Goal: Task Accomplishment & Management: Complete application form

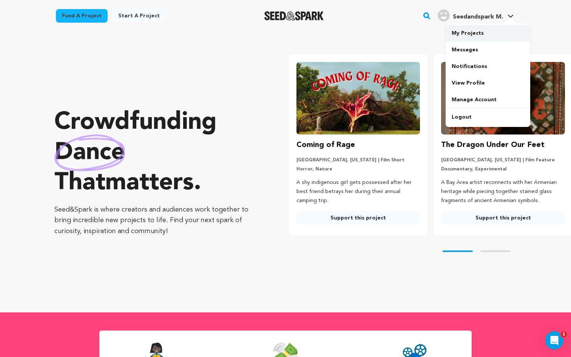
click at [476, 30] on link "My Projects" at bounding box center [488, 33] width 85 height 17
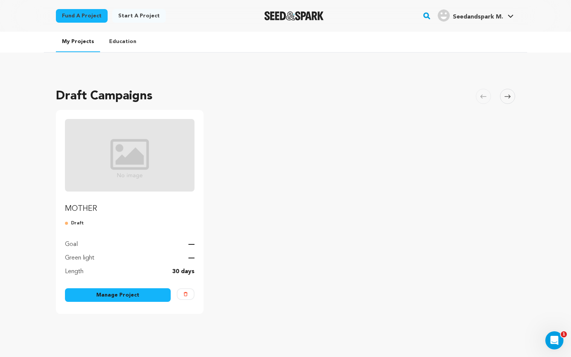
click at [116, 152] on img "Fund MOTHER" at bounding box center [130, 155] width 130 height 73
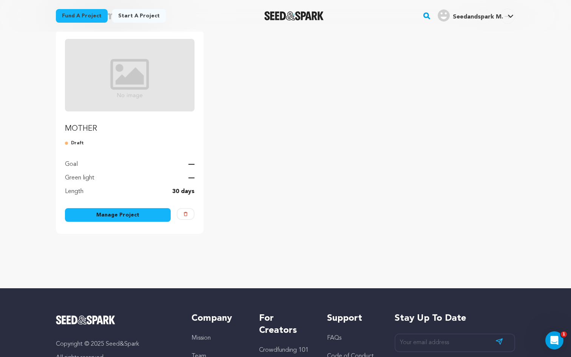
click at [112, 212] on link "Manage Project" at bounding box center [118, 215] width 106 height 14
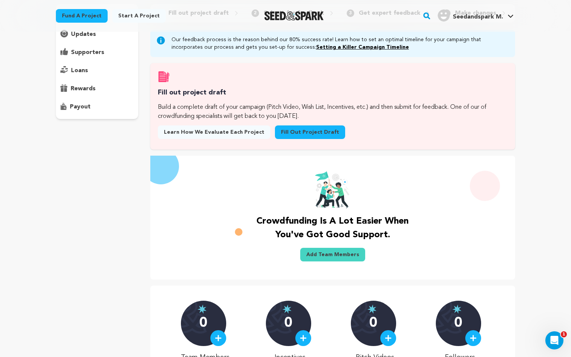
scroll to position [26, 0]
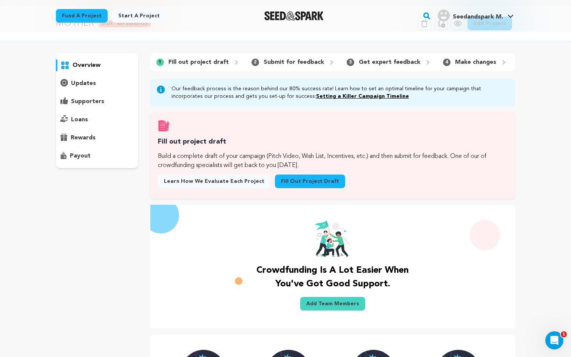
click at [96, 66] on p "overview" at bounding box center [87, 65] width 28 height 9
click at [92, 84] on p "updates" at bounding box center [83, 83] width 25 height 9
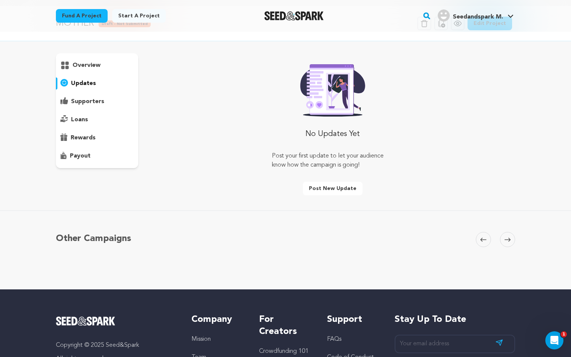
click at [100, 102] on p "supporters" at bounding box center [87, 101] width 33 height 9
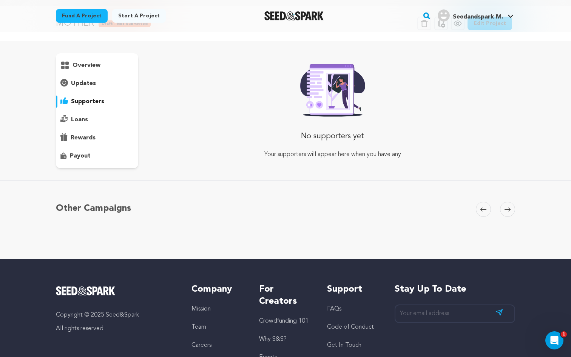
click at [100, 123] on div "loans" at bounding box center [97, 120] width 82 height 12
click at [104, 58] on div "overview" at bounding box center [97, 110] width 82 height 115
click at [104, 72] on div "overview" at bounding box center [97, 110] width 82 height 115
click at [105, 65] on div "overview" at bounding box center [97, 65] width 82 height 12
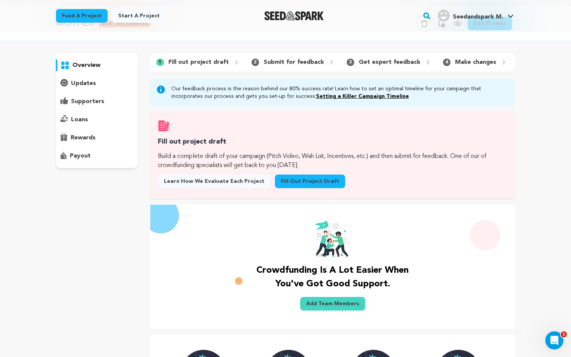
click at [94, 59] on div "overview" at bounding box center [97, 65] width 82 height 12
click at [94, 61] on p "overview" at bounding box center [87, 65] width 28 height 9
click at [88, 103] on p "supporters" at bounding box center [87, 101] width 33 height 9
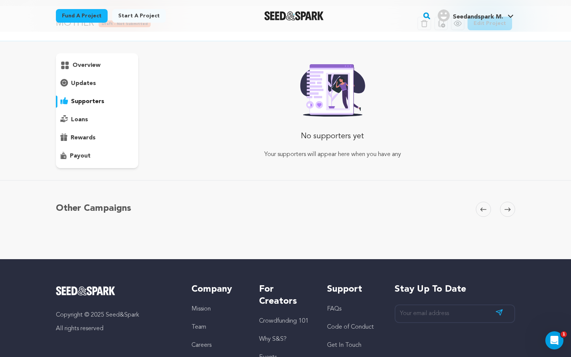
click at [88, 115] on div "loans" at bounding box center [97, 120] width 82 height 12
click at [88, 125] on div "loans" at bounding box center [97, 120] width 82 height 12
click at [88, 141] on p "rewards" at bounding box center [83, 137] width 25 height 9
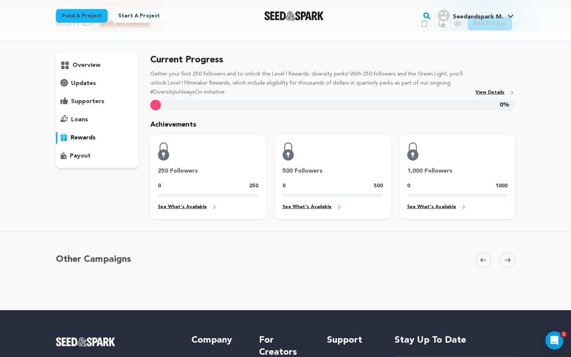
click at [88, 144] on div "overview" at bounding box center [97, 110] width 82 height 115
click at [88, 152] on p "payout" at bounding box center [80, 156] width 21 height 9
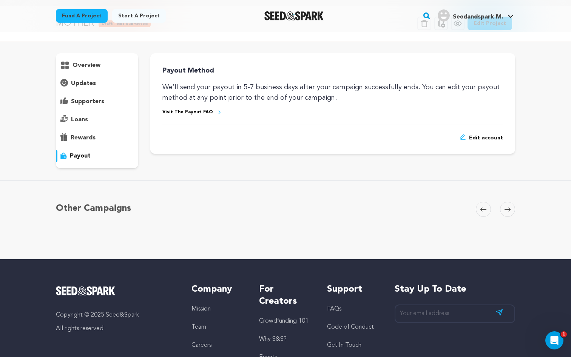
click at [92, 94] on div "overview" at bounding box center [97, 110] width 82 height 115
click at [92, 79] on p "updates" at bounding box center [83, 83] width 25 height 9
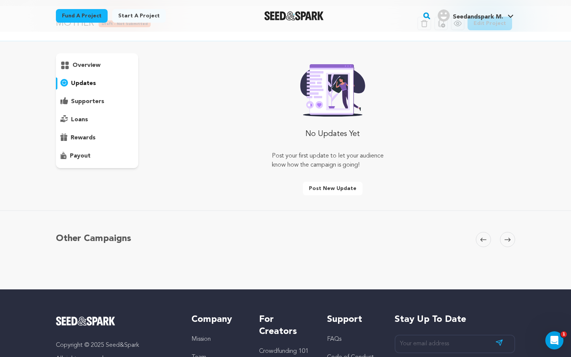
click at [91, 72] on div "overview" at bounding box center [97, 110] width 82 height 115
click at [93, 63] on p "overview" at bounding box center [87, 65] width 28 height 9
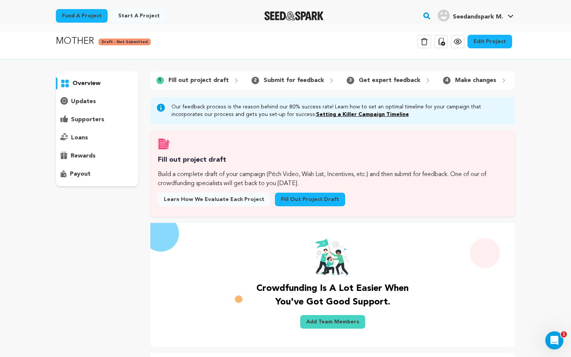
scroll to position [9, 0]
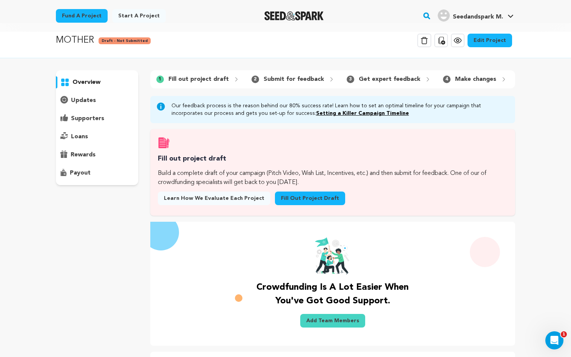
click at [96, 96] on div "updates" at bounding box center [97, 100] width 82 height 12
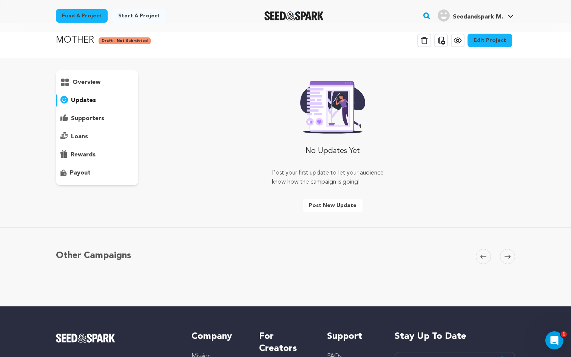
click at [94, 85] on p "overview" at bounding box center [87, 82] width 28 height 9
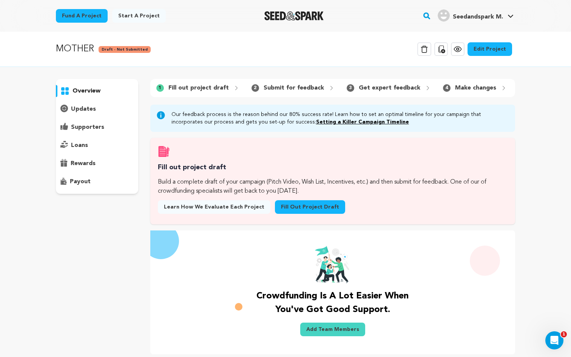
click at [226, 83] on div "1 Fill out project draft" at bounding box center [197, 88] width 95 height 12
click at [197, 81] on div "1 Fill out project draft 2 Submit for feedback 3 Get expert feedback" at bounding box center [332, 88] width 365 height 18
click at [291, 211] on link "Fill out project draft" at bounding box center [310, 207] width 70 height 14
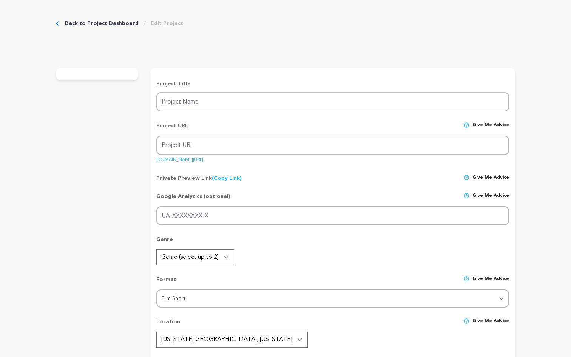
type input "MOTHER"
type input "mother-2"
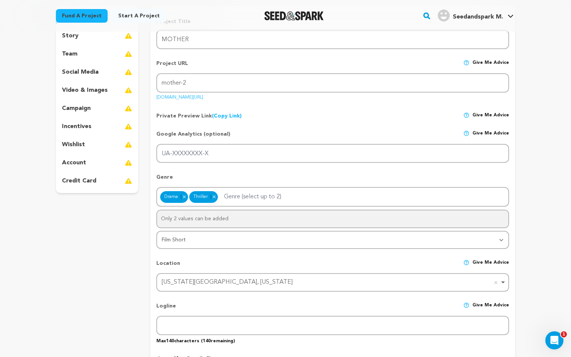
scroll to position [94, 0]
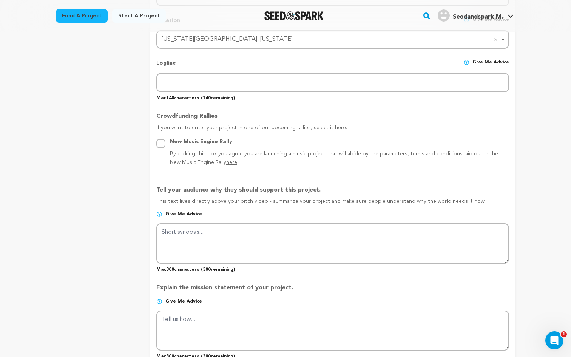
scroll to position [389, 0]
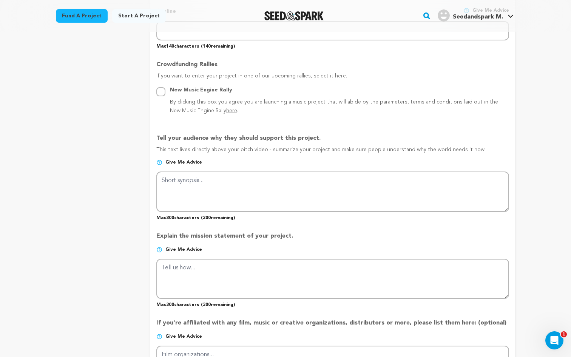
click at [121, 183] on div "project story team social media video & images campaign incentives wishlist" at bounding box center [97, 148] width 82 height 875
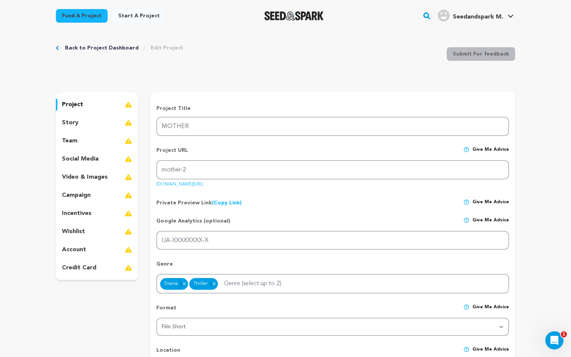
scroll to position [11, 0]
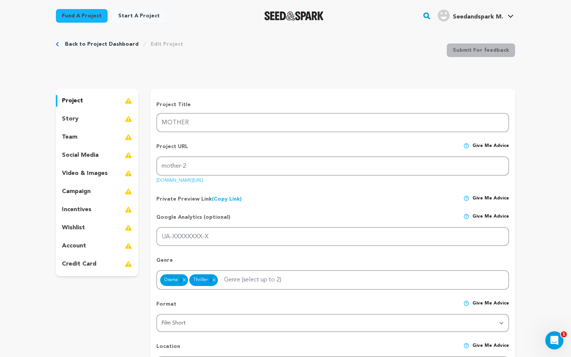
click at [69, 121] on p "story" at bounding box center [70, 119] width 17 height 9
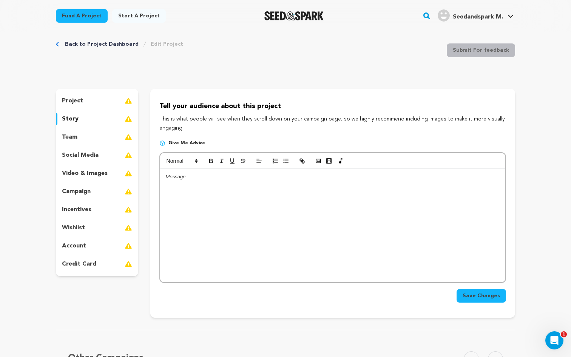
click at [213, 201] on div at bounding box center [332, 225] width 345 height 113
click at [75, 157] on p "social media" at bounding box center [80, 155] width 37 height 9
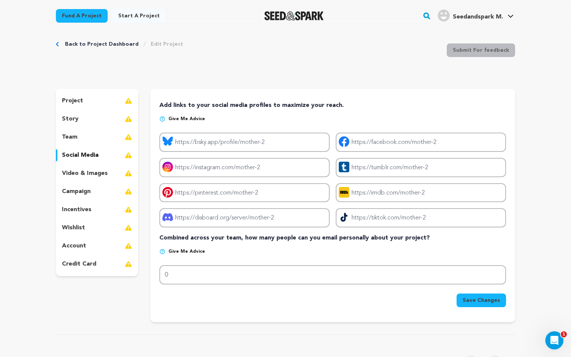
click at [75, 157] on p "social media" at bounding box center [80, 155] width 37 height 9
click at [83, 132] on div "team" at bounding box center [97, 137] width 82 height 12
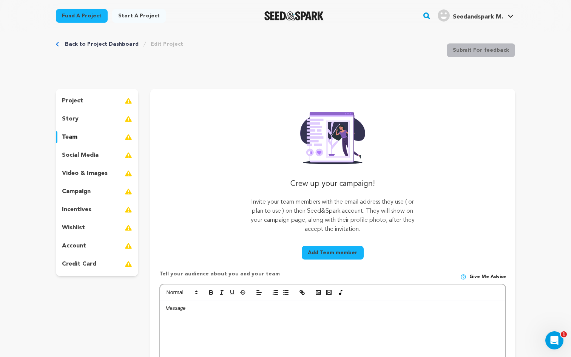
click at [83, 115] on div "story" at bounding box center [97, 119] width 82 height 12
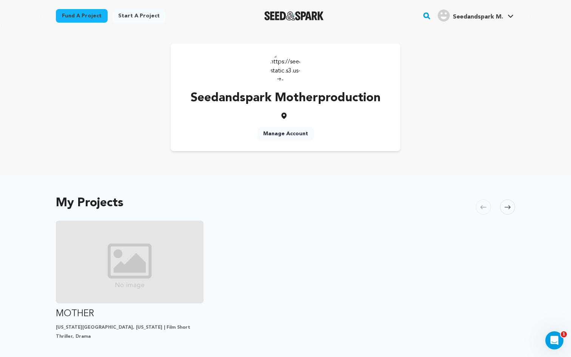
click at [96, 17] on link "Fund a project" at bounding box center [82, 16] width 52 height 14
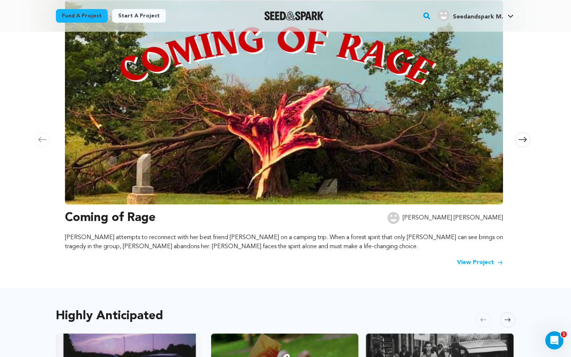
scroll to position [85, 0]
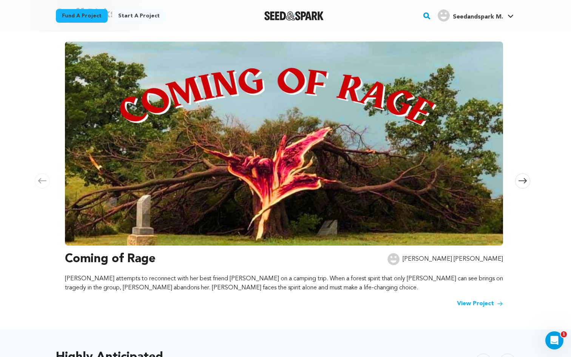
click at [239, 208] on img at bounding box center [284, 144] width 438 height 204
click at [128, 260] on h3 "Coming of Rage" at bounding box center [110, 259] width 91 height 18
click at [469, 302] on link "View Project" at bounding box center [480, 303] width 46 height 9
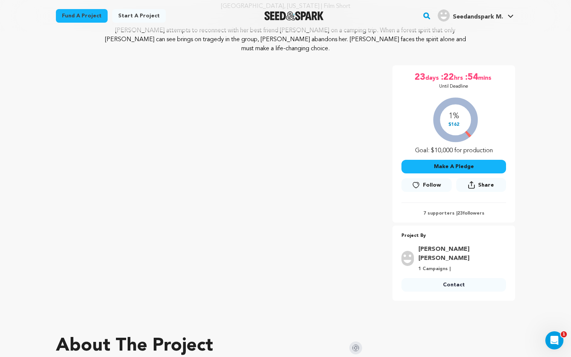
scroll to position [67, 0]
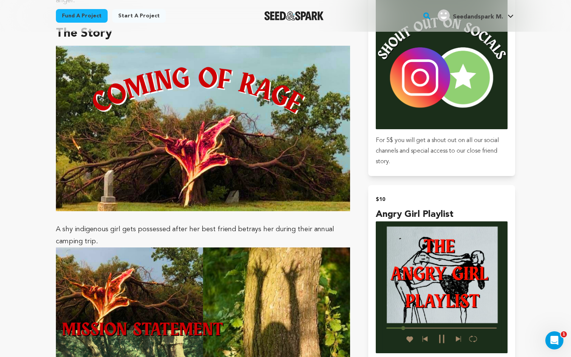
scroll to position [546, 0]
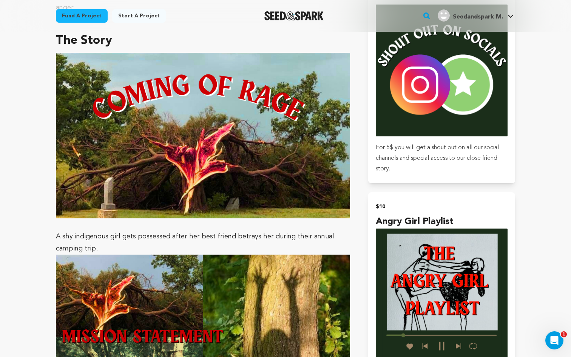
click at [288, 231] on p "A shy indigenous girl gets possessed after her best friend betrays her during t…" at bounding box center [203, 243] width 294 height 24
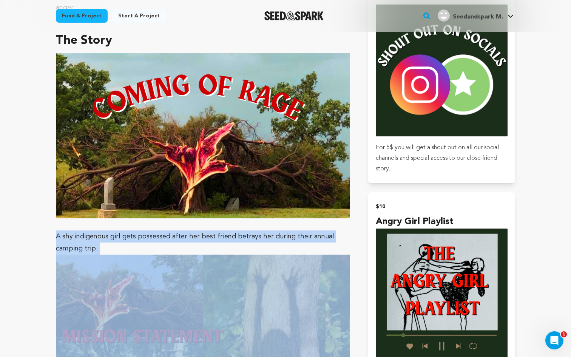
click at [288, 231] on p "A shy indigenous girl gets possessed after her best friend betrays her during t…" at bounding box center [203, 243] width 294 height 24
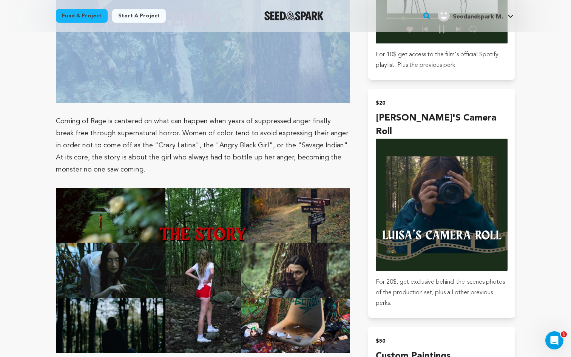
scroll to position [859, 0]
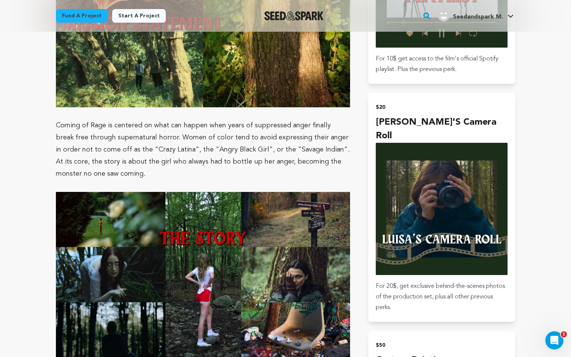
click at [268, 130] on span "Coming of Rage is centered on what can happen when years of suppressed anger fi…" at bounding box center [203, 149] width 294 height 55
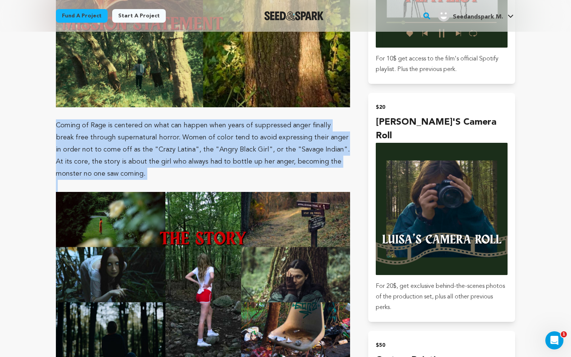
click at [268, 130] on span "Coming of Rage is centered on what can happen when years of suppressed anger fi…" at bounding box center [203, 149] width 294 height 55
click at [272, 148] on p "Coming of Rage is centered on what can happen when years of suppressed anger fi…" at bounding box center [203, 149] width 294 height 60
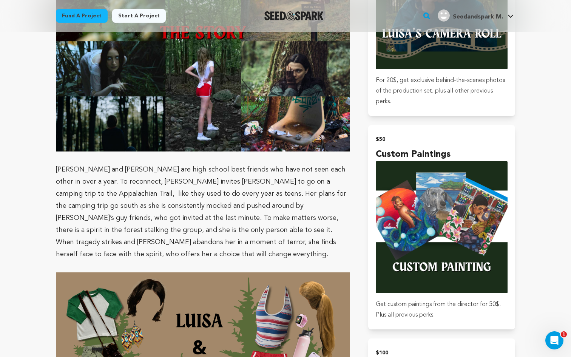
scroll to position [1158, 0]
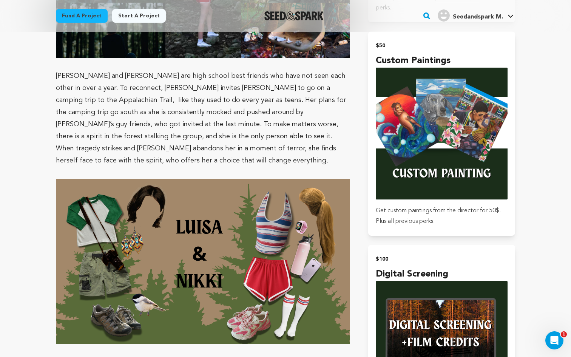
click at [265, 96] on span "[PERSON_NAME] and [PERSON_NAME] are high school best friends who have not seen …" at bounding box center [201, 118] width 291 height 91
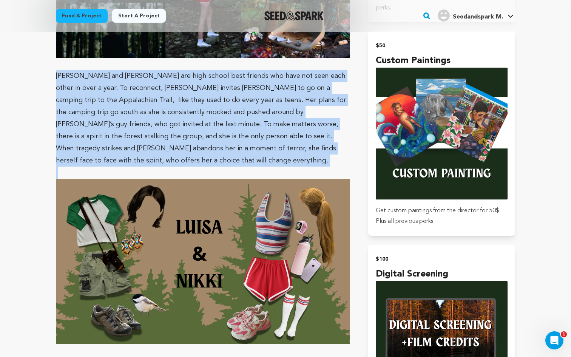
click at [265, 96] on span "[PERSON_NAME] and [PERSON_NAME] are high school best friends who have not seen …" at bounding box center [201, 118] width 291 height 91
click at [269, 129] on p "[PERSON_NAME] and [PERSON_NAME] are high school best friends who have not seen …" at bounding box center [203, 118] width 294 height 97
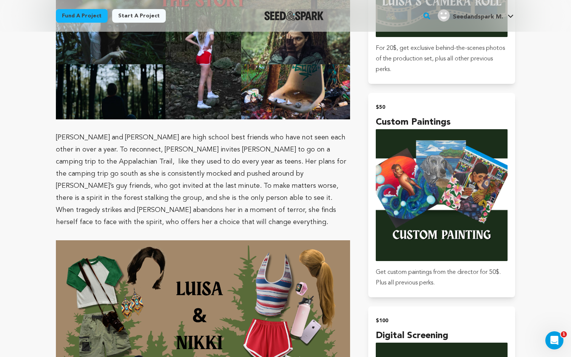
scroll to position [1083, 0]
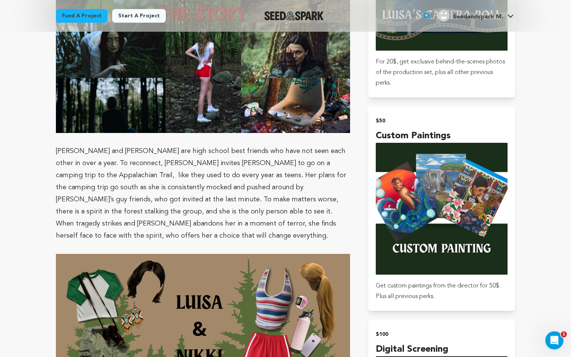
click at [269, 145] on p "[PERSON_NAME] and [PERSON_NAME] are high school best friends who have not seen …" at bounding box center [203, 193] width 294 height 97
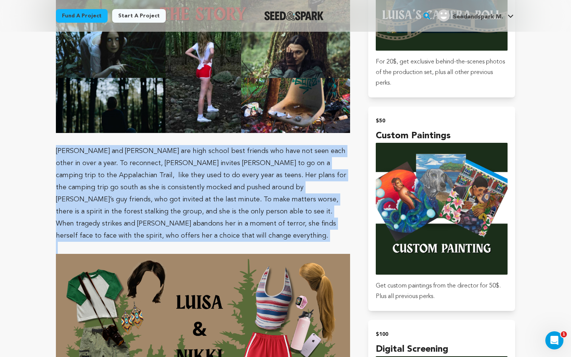
click at [269, 145] on p "[PERSON_NAME] and [PERSON_NAME] are high school best friends who have not seen …" at bounding box center [203, 193] width 294 height 97
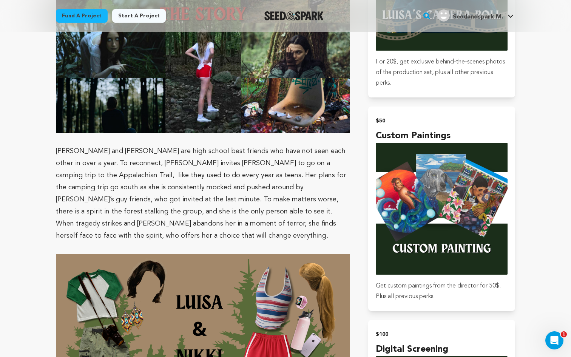
click at [264, 165] on p "[PERSON_NAME] and [PERSON_NAME] are high school best friends who have not seen …" at bounding box center [203, 193] width 294 height 97
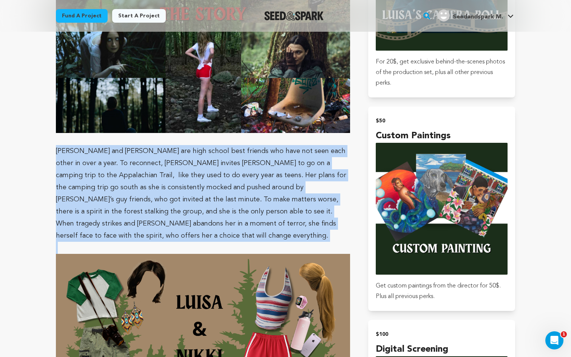
click at [264, 165] on p "[PERSON_NAME] and [PERSON_NAME] are high school best friends who have not seen …" at bounding box center [203, 193] width 294 height 97
click at [264, 169] on span "[PERSON_NAME] and [PERSON_NAME] are high school best friends who have not seen …" at bounding box center [201, 193] width 291 height 91
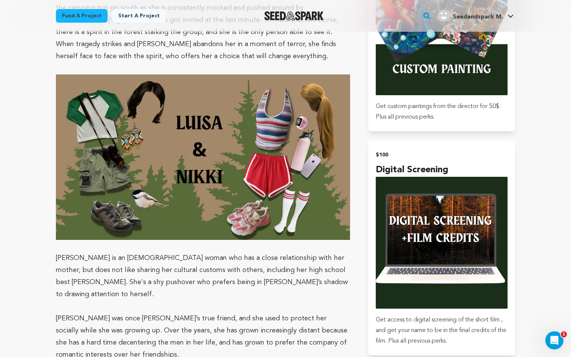
scroll to position [1347, 0]
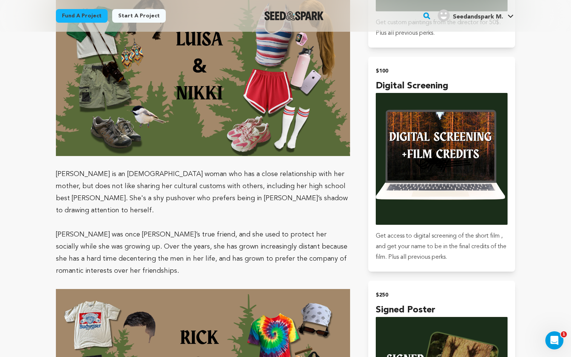
click at [264, 171] on span "[PERSON_NAME] is an [DEMOGRAPHIC_DATA] woman who has a close relationship with …" at bounding box center [202, 192] width 292 height 43
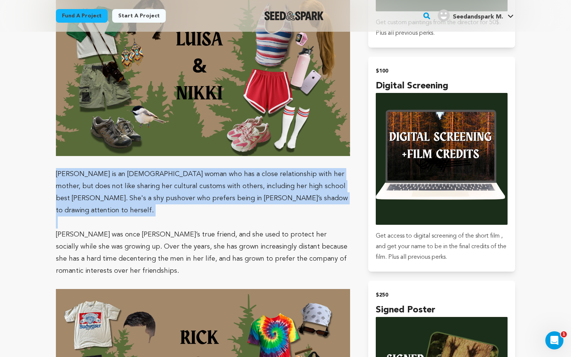
click at [264, 171] on span "[PERSON_NAME] is an [DEMOGRAPHIC_DATA] woman who has a close relationship with …" at bounding box center [202, 192] width 292 height 43
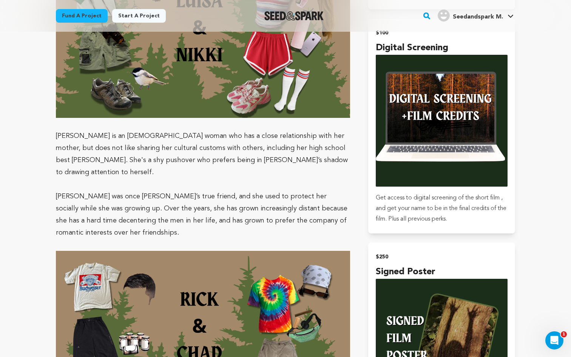
click at [264, 193] on span "[PERSON_NAME] was once [PERSON_NAME]’s true friend, and she used to protect her…" at bounding box center [202, 214] width 292 height 43
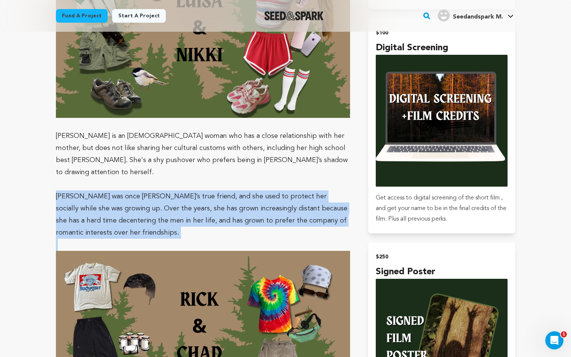
click at [264, 193] on span "[PERSON_NAME] was once [PERSON_NAME]’s true friend, and she used to protect her…" at bounding box center [202, 214] width 292 height 43
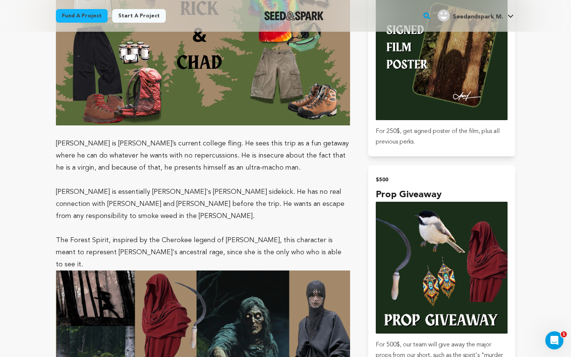
click at [264, 234] on p "The Forest Spirit, inspired by the Cherokee legend of [PERSON_NAME], this chara…" at bounding box center [203, 252] width 294 height 36
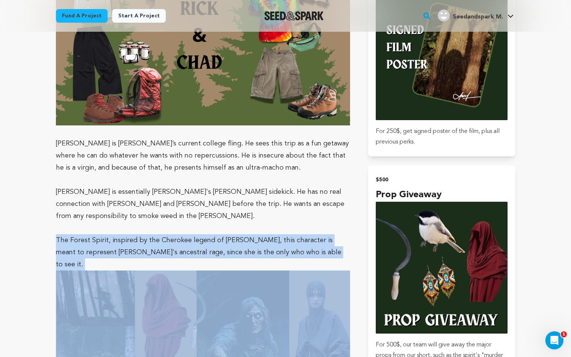
click at [264, 234] on p "The Forest Spirit, inspired by the Cherokee legend of [PERSON_NAME], this chara…" at bounding box center [203, 252] width 294 height 36
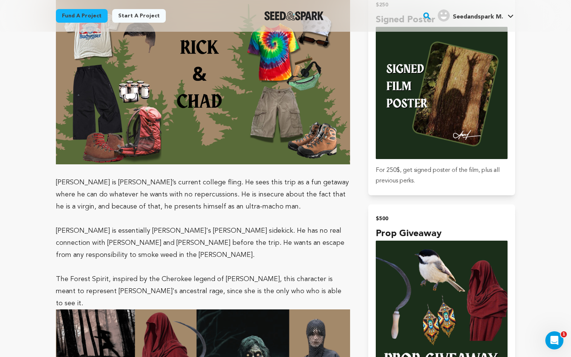
click at [264, 213] on p at bounding box center [203, 219] width 294 height 12
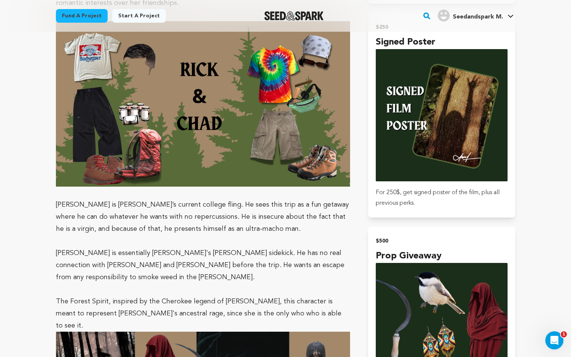
click at [264, 199] on p "[PERSON_NAME] is [PERSON_NAME]’s current college fling. He sees this trip as a …" at bounding box center [203, 217] width 294 height 36
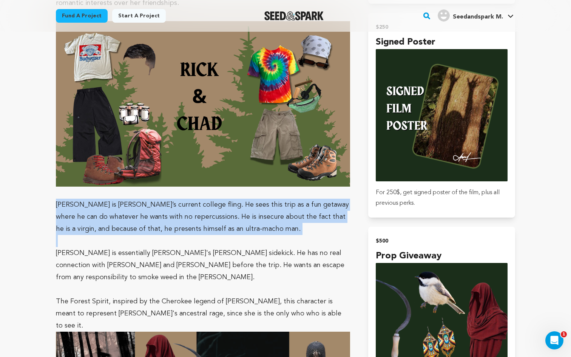
click at [264, 199] on p "[PERSON_NAME] is [PERSON_NAME]’s current college fling. He sees this trip as a …" at bounding box center [203, 217] width 294 height 36
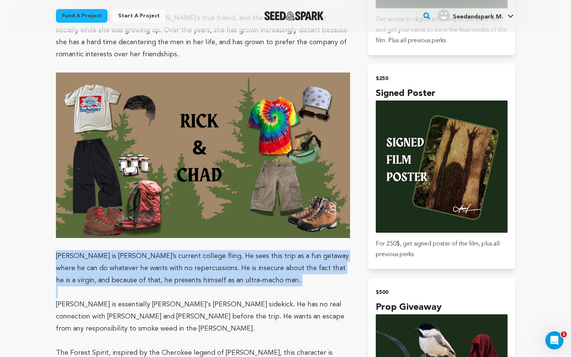
click at [266, 250] on p "[PERSON_NAME] is [PERSON_NAME]’s current college fling. He sees this trip as a …" at bounding box center [203, 268] width 294 height 36
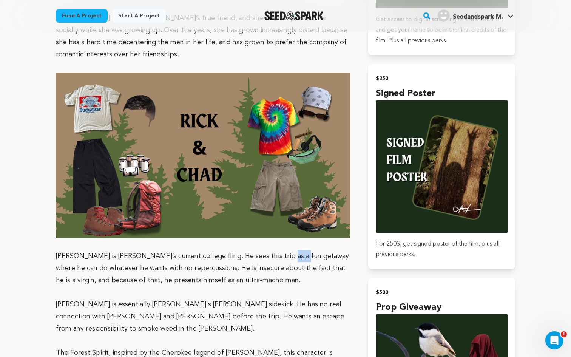
click at [266, 250] on p "[PERSON_NAME] is [PERSON_NAME]’s current college fling. He sees this trip as a …" at bounding box center [203, 268] width 294 height 36
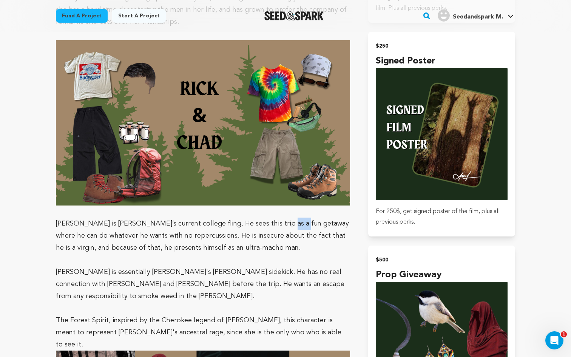
scroll to position [1608, 0]
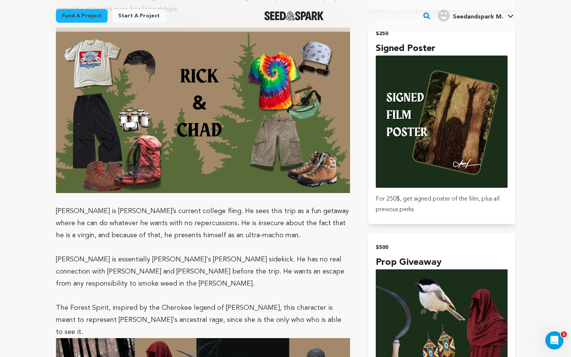
click at [266, 256] on span "[PERSON_NAME] is essentially [PERSON_NAME]'s [PERSON_NAME] sidekick. He has no …" at bounding box center [200, 271] width 289 height 31
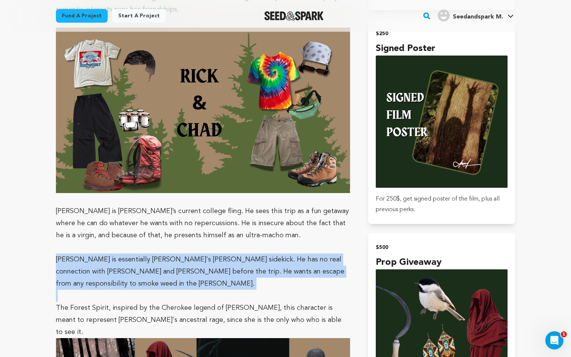
click at [266, 256] on span "[PERSON_NAME] is essentially [PERSON_NAME]'s [PERSON_NAME] sidekick. He has no …" at bounding box center [200, 271] width 289 height 31
click at [267, 256] on span "[PERSON_NAME] is essentially [PERSON_NAME]'s [PERSON_NAME] sidekick. He has no …" at bounding box center [200, 271] width 289 height 31
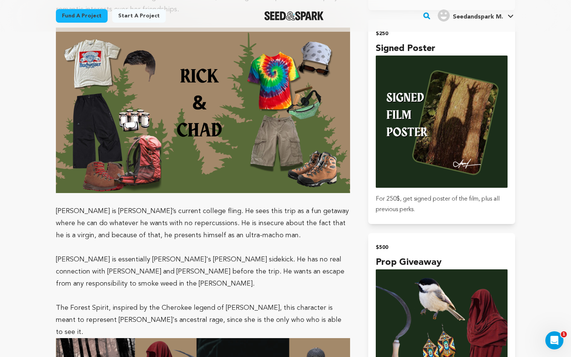
click at [268, 208] on span "[PERSON_NAME] is [PERSON_NAME]’s current college fling. He sees this trip as a …" at bounding box center [202, 223] width 293 height 31
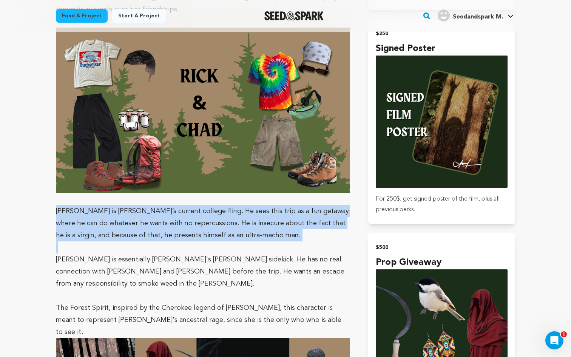
click at [268, 208] on span "[PERSON_NAME] is [PERSON_NAME]’s current college fling. He sees this trip as a …" at bounding box center [202, 223] width 293 height 31
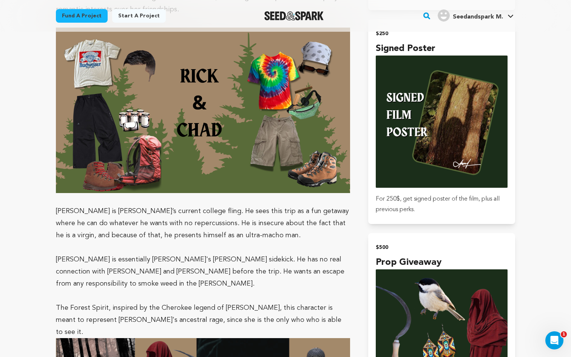
click at [268, 256] on span "[PERSON_NAME] is essentially [PERSON_NAME]'s [PERSON_NAME] sidekick. He has no …" at bounding box center [200, 271] width 289 height 31
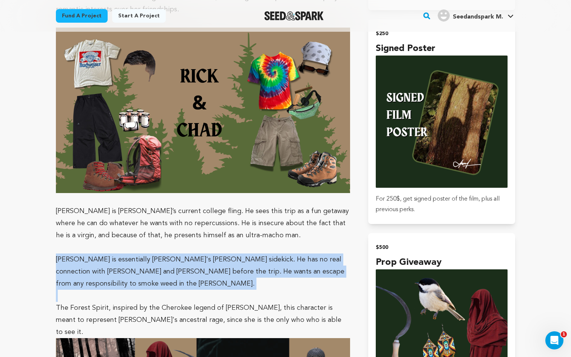
click at [268, 256] on span "[PERSON_NAME] is essentially [PERSON_NAME]'s [PERSON_NAME] sidekick. He has no …" at bounding box center [200, 271] width 289 height 31
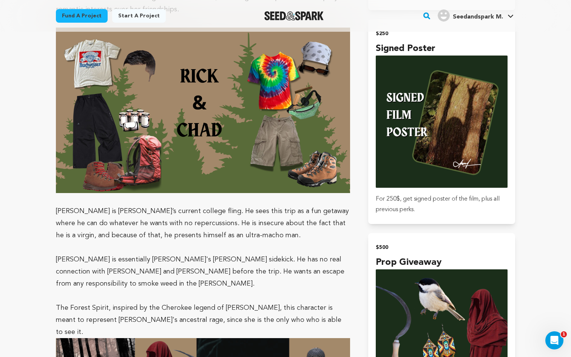
click at [268, 205] on p "[PERSON_NAME] is [PERSON_NAME]’s current college fling. He sees this trip as a …" at bounding box center [203, 223] width 294 height 36
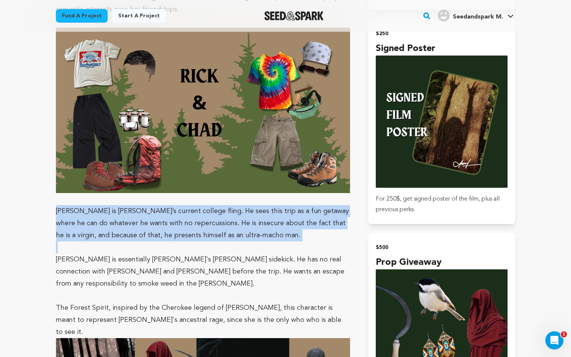
click at [268, 205] on p "[PERSON_NAME] is [PERSON_NAME]’s current college fling. He sees this trip as a …" at bounding box center [203, 223] width 294 height 36
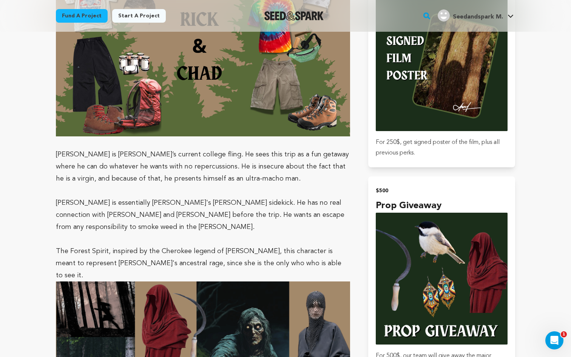
click at [268, 245] on p "The Forest Spirit, inspired by the Cherokee legend of [PERSON_NAME], this chara…" at bounding box center [203, 263] width 294 height 36
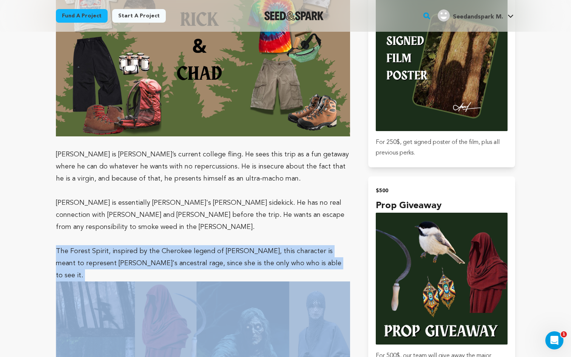
click at [268, 245] on p "The Forest Spirit, inspired by the Cherokee legend of [PERSON_NAME], this chara…" at bounding box center [203, 263] width 294 height 36
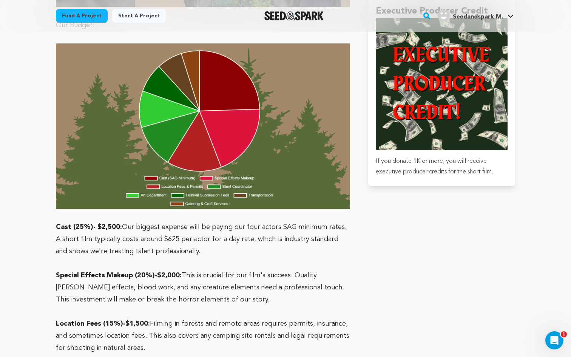
click at [268, 257] on p at bounding box center [203, 263] width 294 height 12
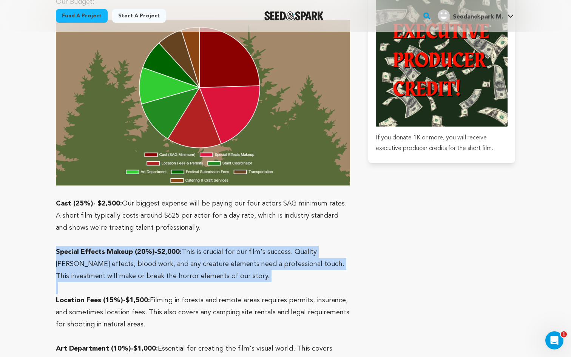
click at [268, 249] on span "This is crucial for our film's success. Quality [PERSON_NAME] effects, blood wo…" at bounding box center [200, 264] width 289 height 31
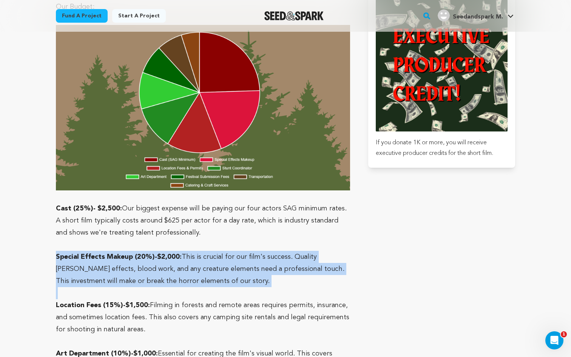
click at [268, 251] on p "Special Effects Makeup (20%)-$2,000: This is crucial for our film's success. Qu…" at bounding box center [203, 269] width 294 height 36
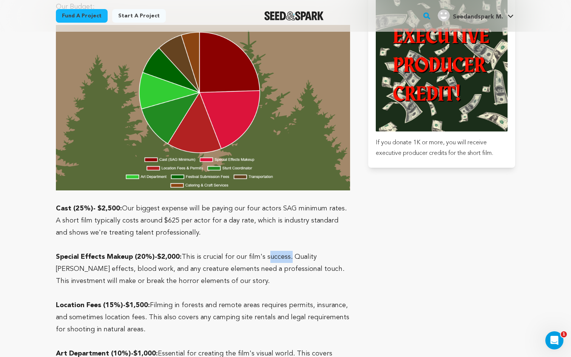
click at [268, 251] on p "Special Effects Makeup (20%)-$2,000: This is crucial for our film's success. Qu…" at bounding box center [203, 269] width 294 height 36
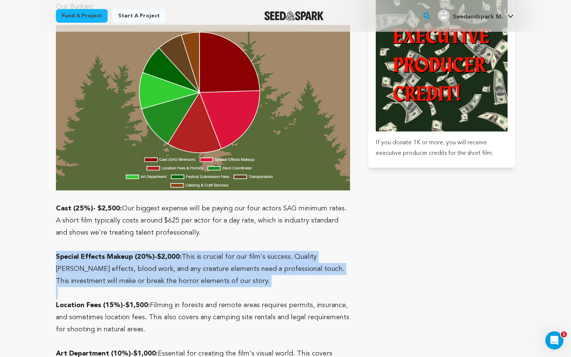
click at [268, 251] on p "Special Effects Makeup (20%)-$2,000: This is crucial for our film's success. Qu…" at bounding box center [203, 269] width 294 height 36
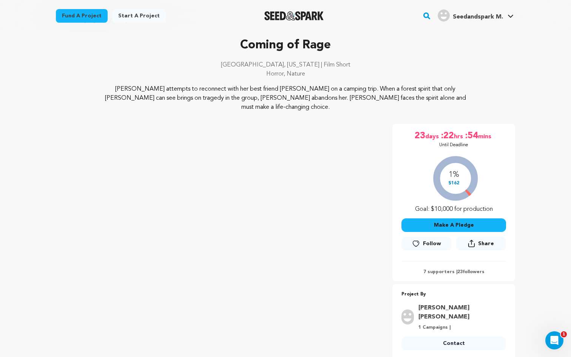
scroll to position [27, 0]
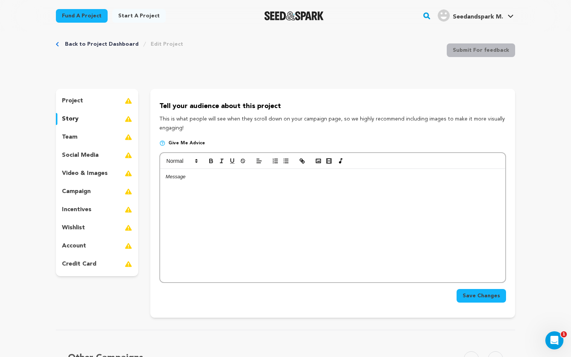
click at [189, 205] on div at bounding box center [332, 225] width 345 height 113
